Goal: Transaction & Acquisition: Purchase product/service

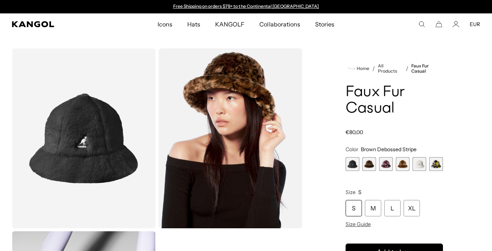
scroll to position [4, 0]
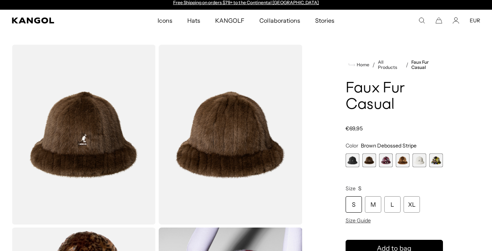
click at [385, 160] on span "3 of 6" at bounding box center [386, 160] width 14 height 14
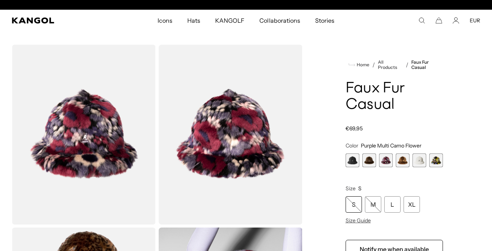
click at [418, 158] on span "5 of 6" at bounding box center [420, 160] width 14 height 14
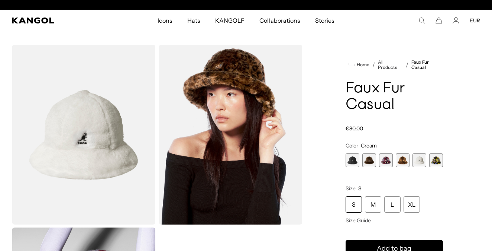
scroll to position [0, 153]
click at [353, 163] on span "1 of 6" at bounding box center [353, 160] width 14 height 14
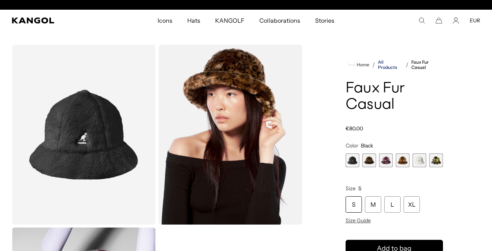
click at [388, 68] on link "All Products" at bounding box center [390, 65] width 25 height 10
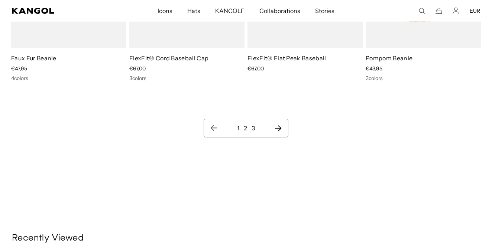
click at [278, 124] on icon "Next page" at bounding box center [278, 127] width 8 height 7
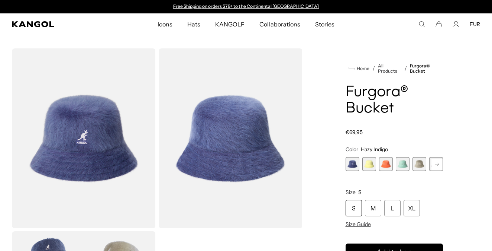
click at [434, 164] on rect at bounding box center [437, 163] width 11 height 11
click at [435, 164] on rect at bounding box center [437, 163] width 11 height 11
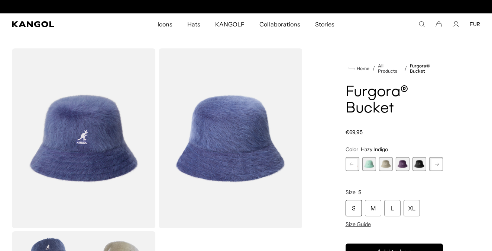
click at [415, 162] on span "7 of 10" at bounding box center [420, 164] width 14 height 14
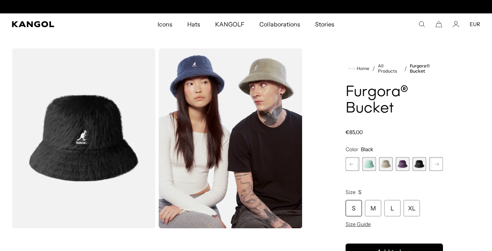
scroll to position [0, 153]
click at [438, 163] on rect at bounding box center [437, 163] width 11 height 11
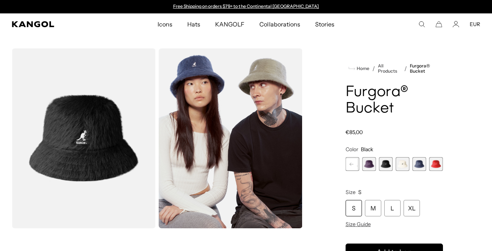
click at [438, 163] on span "10 of 10" at bounding box center [437, 164] width 14 height 14
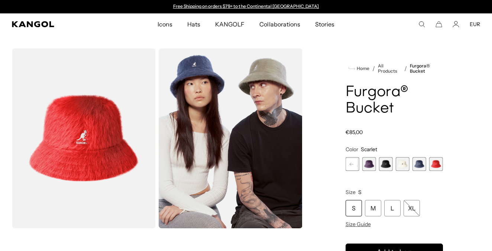
click at [389, 164] on span "7 of 10" at bounding box center [386, 164] width 14 height 14
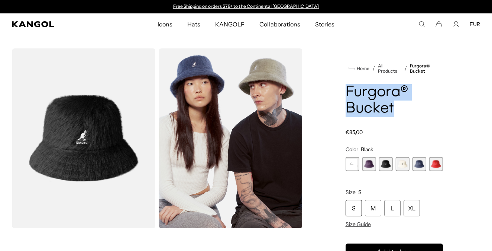
drag, startPoint x: 347, startPoint y: 91, endPoint x: 399, endPoint y: 115, distance: 57.6
click at [399, 115] on h1 "Furgora® Bucket" at bounding box center [395, 100] width 98 height 33
copy h1 "Furgora® Bucket"
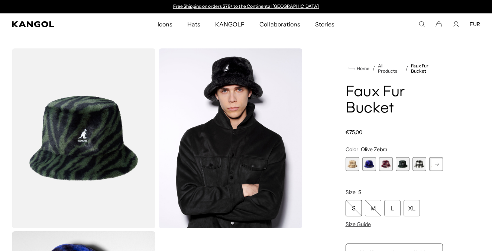
click at [437, 165] on rect at bounding box center [437, 163] width 11 height 11
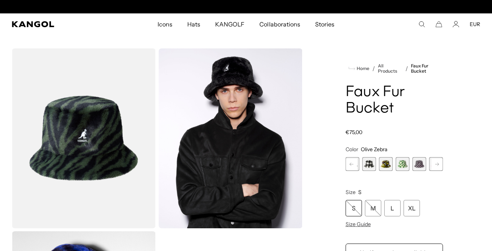
click at [437, 165] on rect at bounding box center [437, 163] width 11 height 11
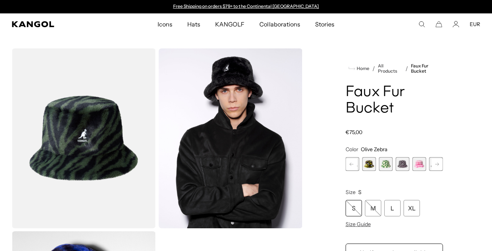
click at [401, 163] on span "8 of 12" at bounding box center [403, 164] width 14 height 14
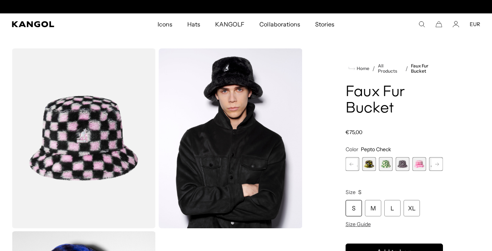
scroll to position [0, 153]
click at [434, 166] on rect at bounding box center [437, 163] width 11 height 11
click at [405, 163] on span "10 of 12" at bounding box center [403, 164] width 14 height 14
